Goal: Find specific page/section: Find specific page/section

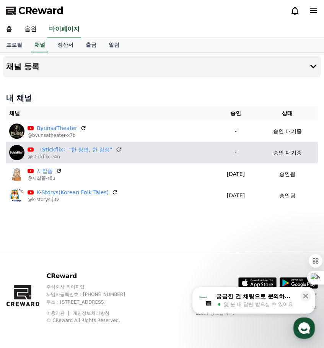
drag, startPoint x: 288, startPoint y: 153, endPoint x: 279, endPoint y: 153, distance: 8.0
click at [279, 153] on p "승인 대기중" at bounding box center [287, 153] width 28 height 8
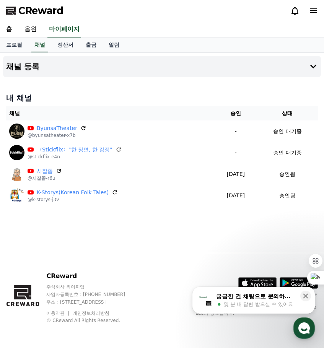
drag, startPoint x: 13, startPoint y: 153, endPoint x: 101, endPoint y: 86, distance: 110.7
click at [101, 86] on div "채널 등록 내 채널 채널 승인 상태 ByunsaTheater @byunsatheater-x7b - 승인 대기중 〈Stickflix〉"한 장면,…" at bounding box center [162, 153] width 324 height 200
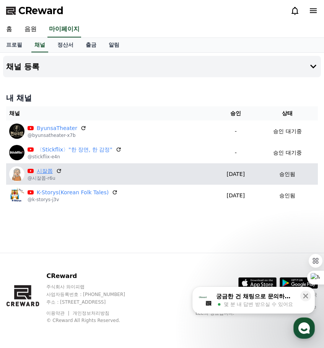
click at [44, 173] on link "시잘쫍" at bounding box center [45, 171] width 16 height 8
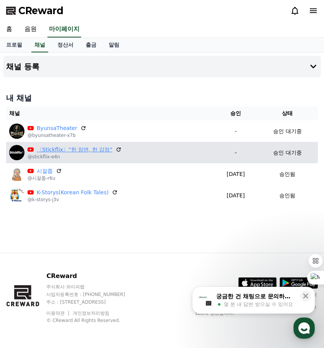
click at [97, 149] on link "〈Stickflix〉"한 장면, 한 감정"" at bounding box center [75, 150] width 76 height 8
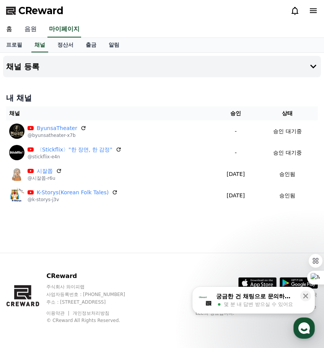
click at [31, 28] on link "음원" at bounding box center [30, 29] width 24 height 16
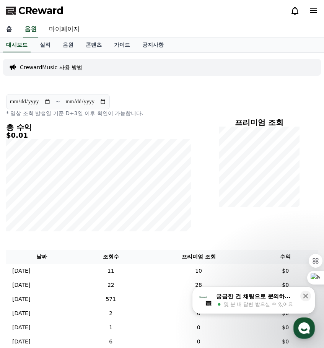
click at [9, 28] on link "홈" at bounding box center [9, 29] width 18 height 16
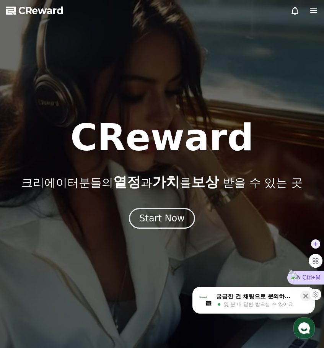
click at [293, 277] on div "Ctrl+M" at bounding box center [305, 278] width 37 height 14
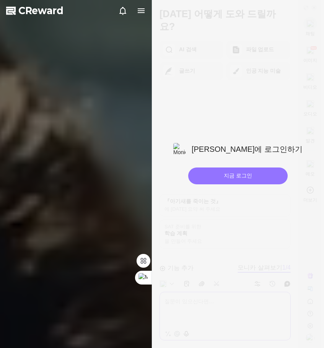
click at [245, 178] on div "지금 로그인" at bounding box center [237, 175] width 99 height 17
